Goal: Task Accomplishment & Management: Use online tool/utility

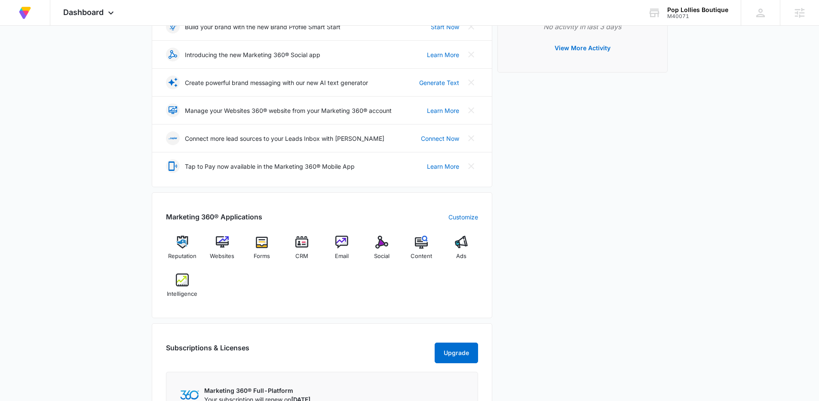
scroll to position [142, 0]
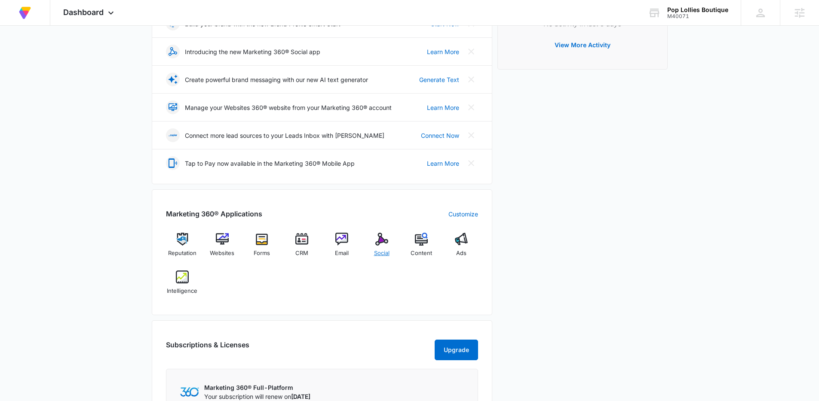
click at [386, 251] on span "Social" at bounding box center [381, 253] width 15 height 9
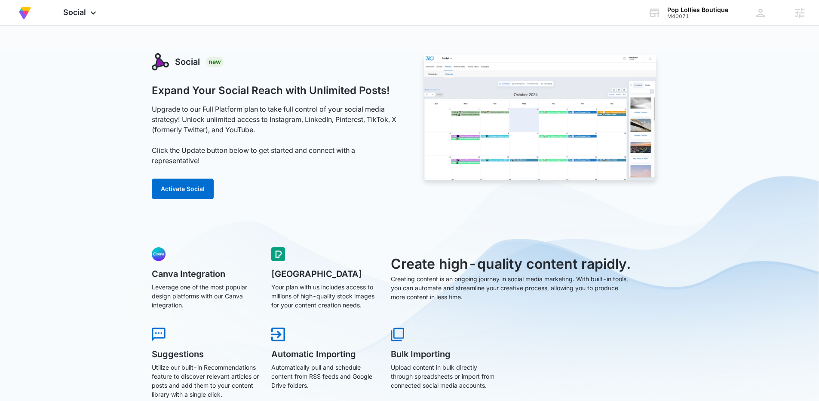
click at [309, 185] on div "Activate Social" at bounding box center [276, 187] width 248 height 23
drag, startPoint x: 188, startPoint y: 193, endPoint x: 274, endPoint y: 183, distance: 86.1
click at [190, 193] on button "Activate Social" at bounding box center [183, 189] width 62 height 21
click at [89, 14] on icon at bounding box center [93, 15] width 10 height 10
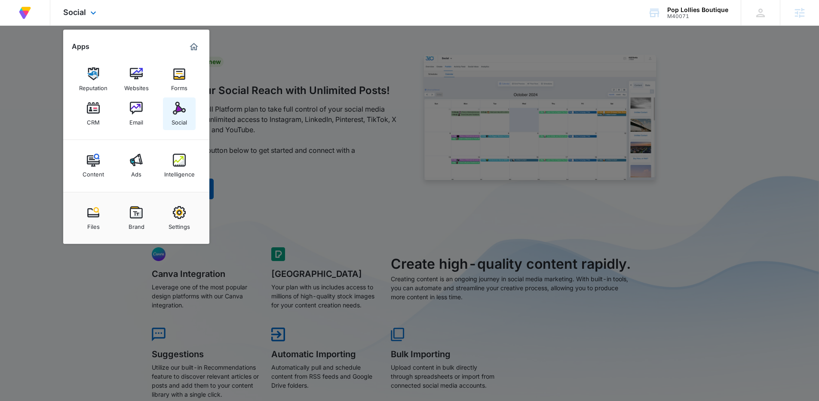
click at [183, 112] on img at bounding box center [179, 108] width 13 height 13
